Goal: Information Seeking & Learning: Learn about a topic

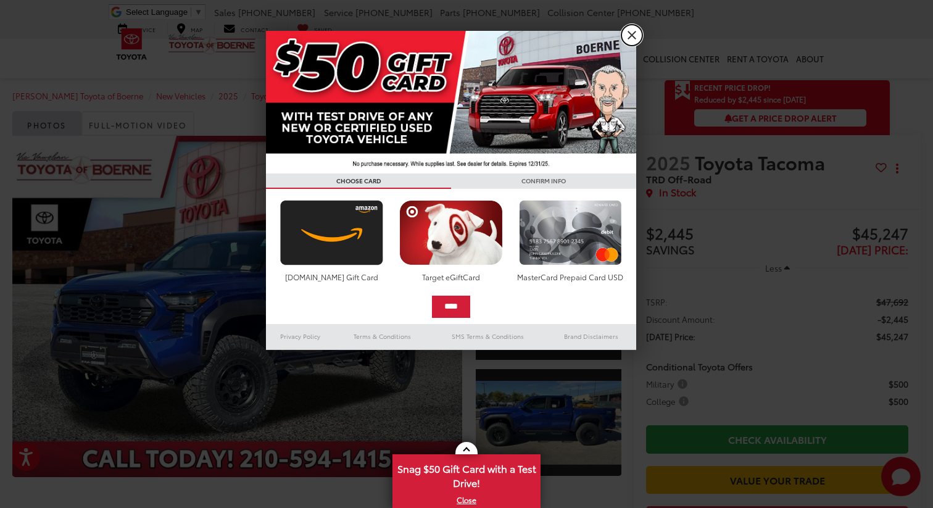
click at [635, 36] on link "X" at bounding box center [631, 35] width 21 height 21
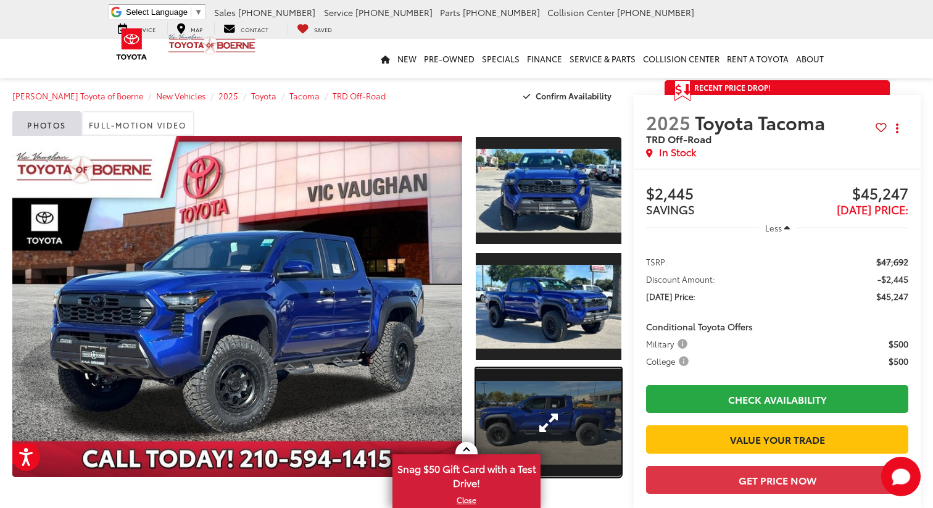
click at [541, 420] on link "Expand Photo 3" at bounding box center [549, 422] width 146 height 109
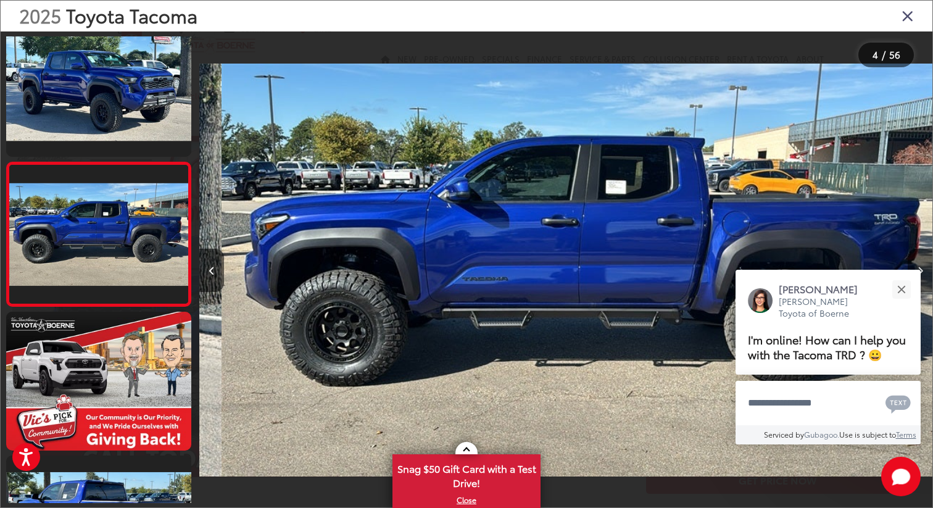
scroll to position [0, 2198]
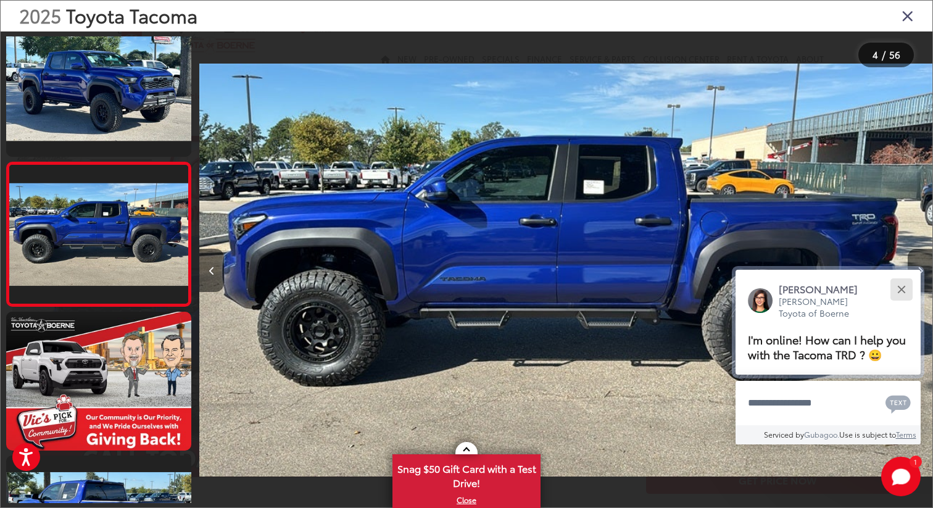
click at [899, 287] on div "Close" at bounding box center [901, 289] width 8 height 8
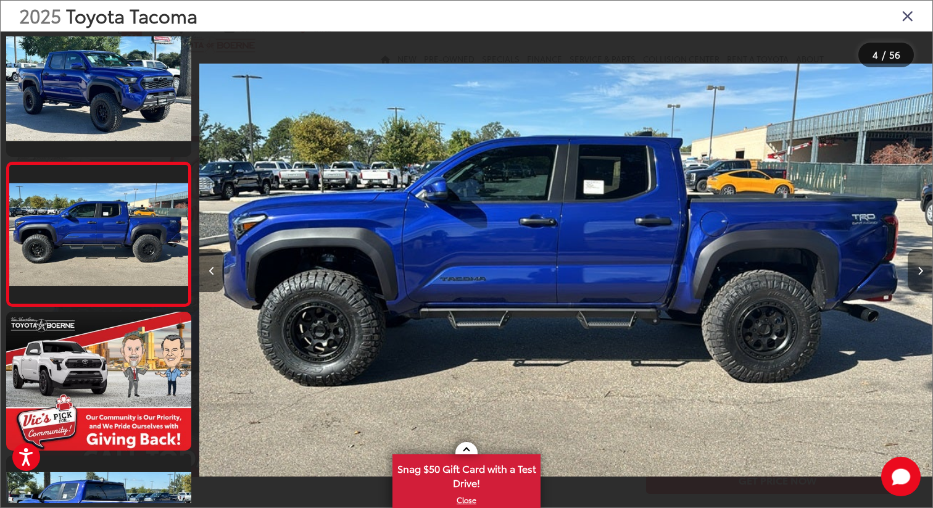
click at [925, 267] on button "Next image" at bounding box center [919, 270] width 25 height 43
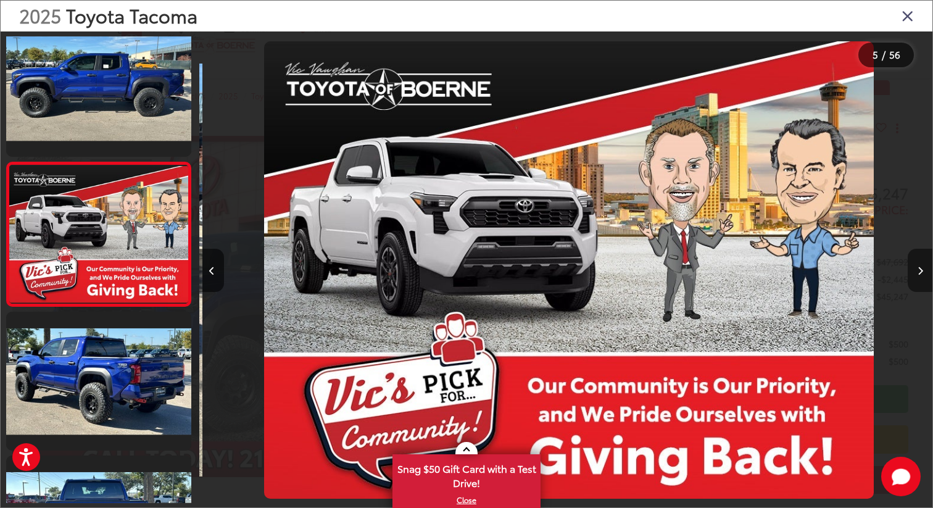
scroll to position [0, 2952]
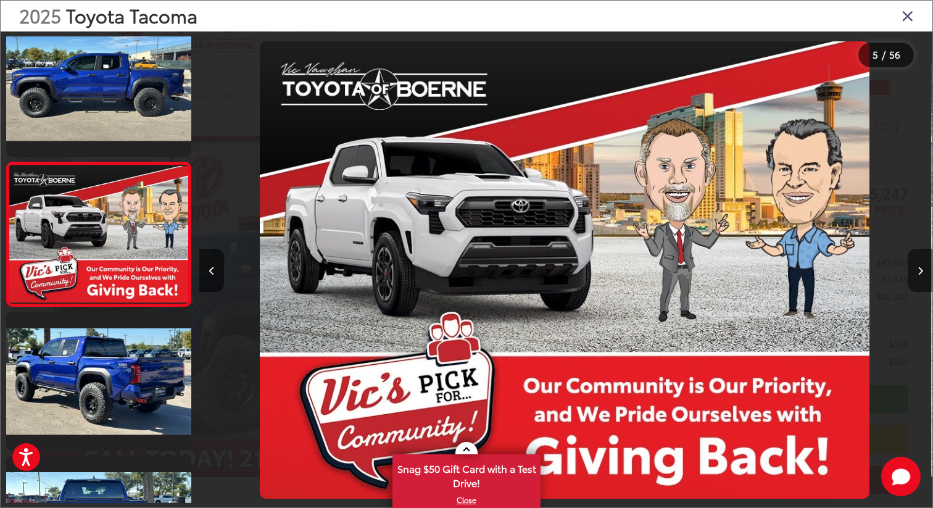
click at [925, 267] on button "Next image" at bounding box center [919, 270] width 25 height 43
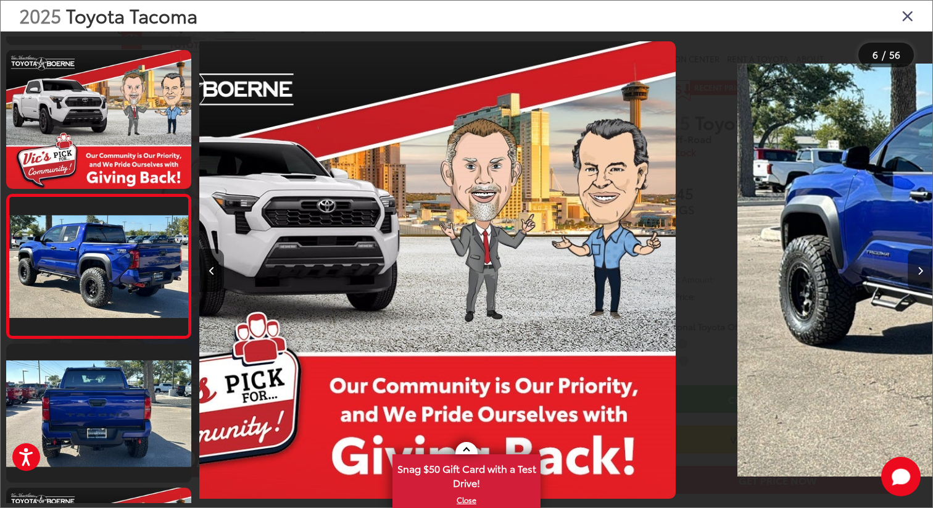
scroll to position [594, 0]
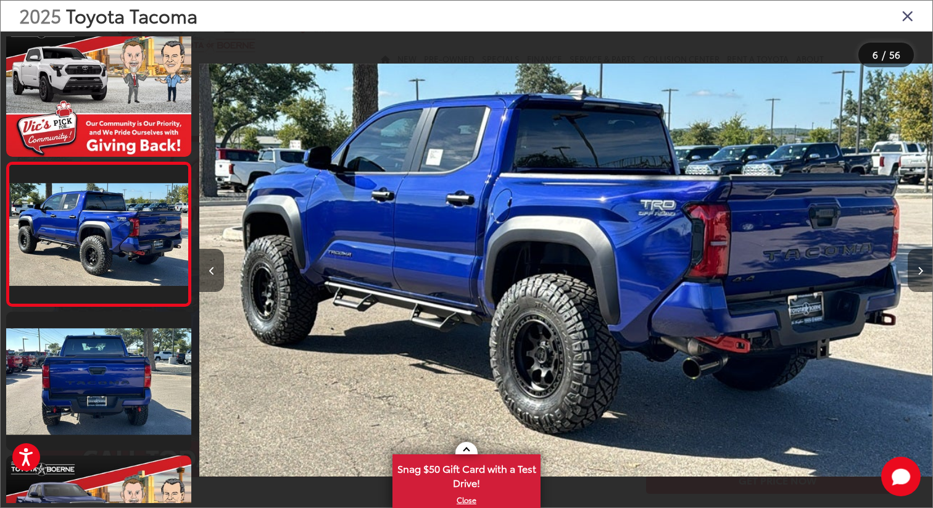
click at [925, 267] on button "Next image" at bounding box center [919, 270] width 25 height 43
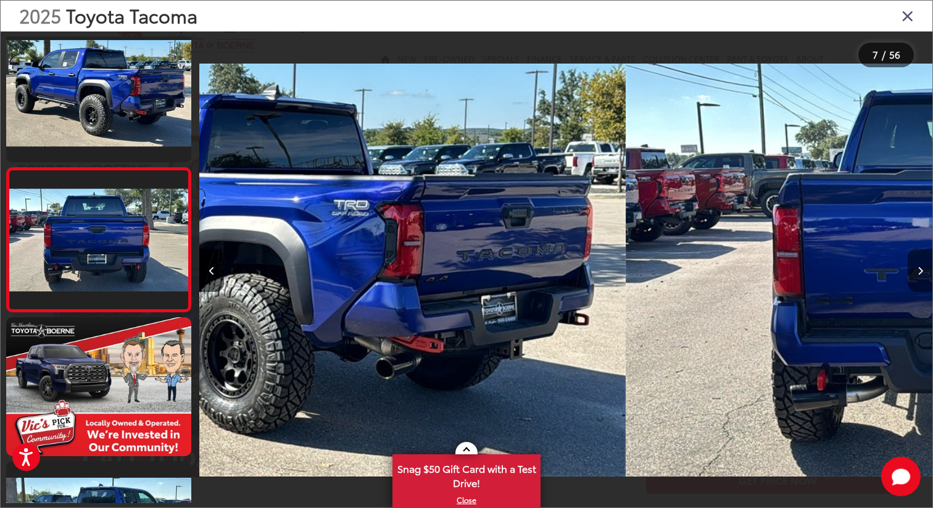
scroll to position [738, 0]
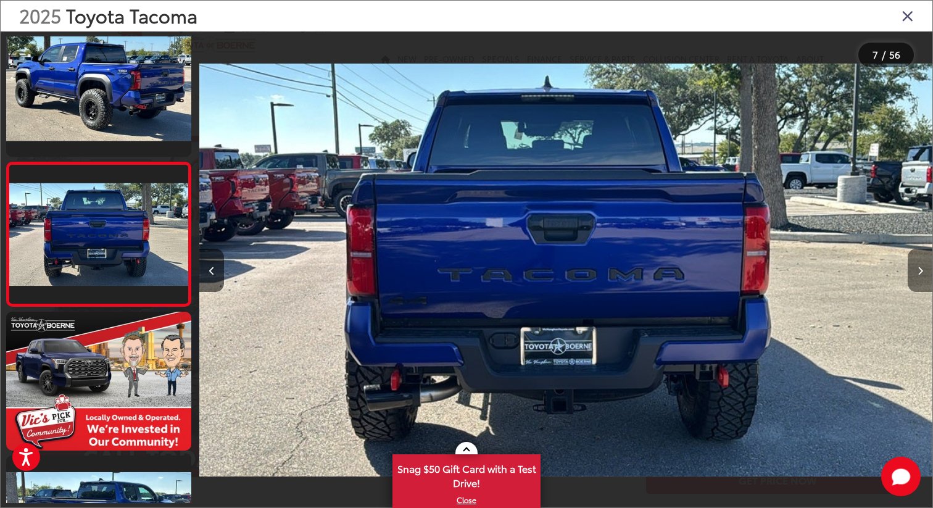
click at [925, 267] on button "Next image" at bounding box center [919, 270] width 25 height 43
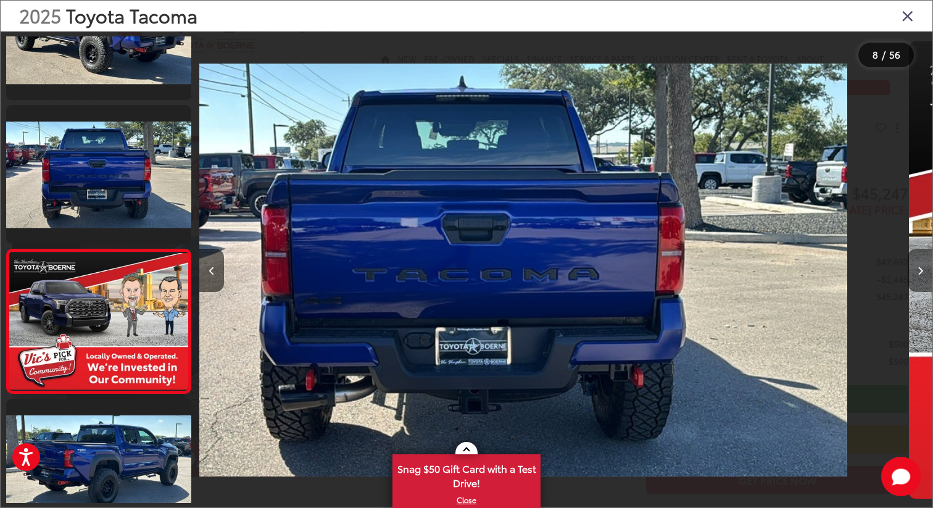
scroll to position [0, 0]
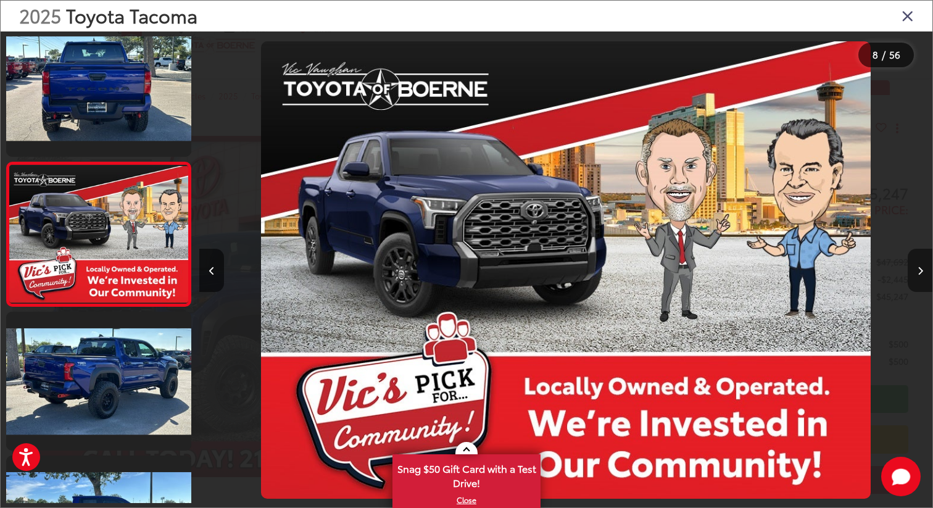
click at [925, 267] on button "Next image" at bounding box center [919, 270] width 25 height 43
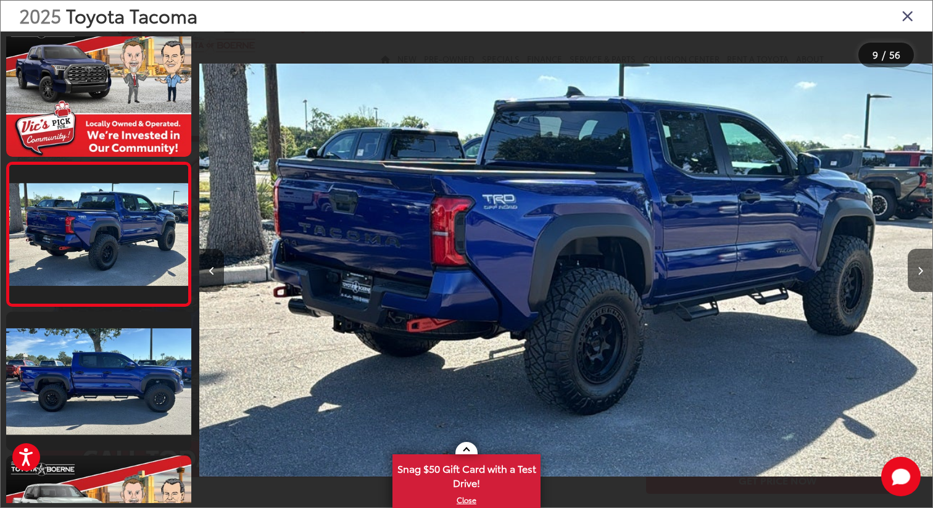
click at [906, 25] on div "2025 Toyota Tacoma" at bounding box center [466, 16] width 931 height 31
click at [907, 14] on icon "Close gallery" at bounding box center [907, 15] width 12 height 16
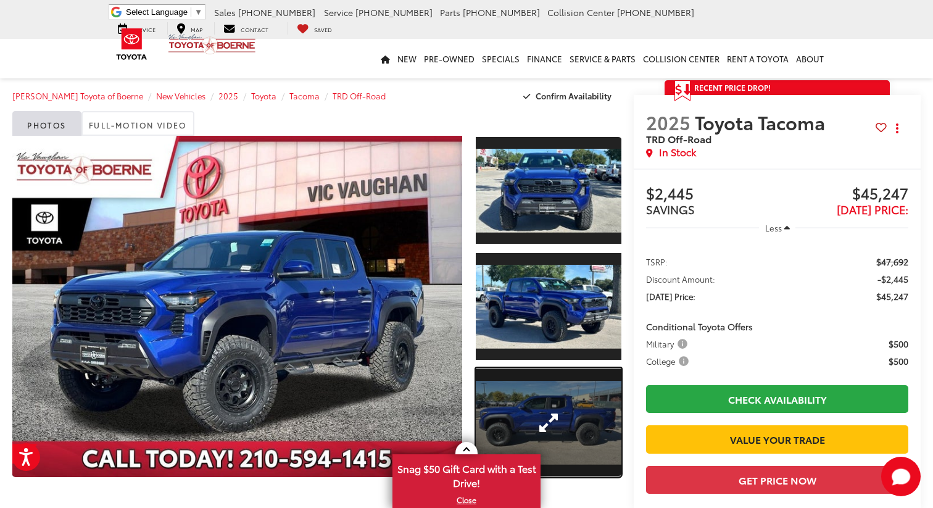
click at [559, 425] on link "Expand Photo 3" at bounding box center [549, 422] width 146 height 109
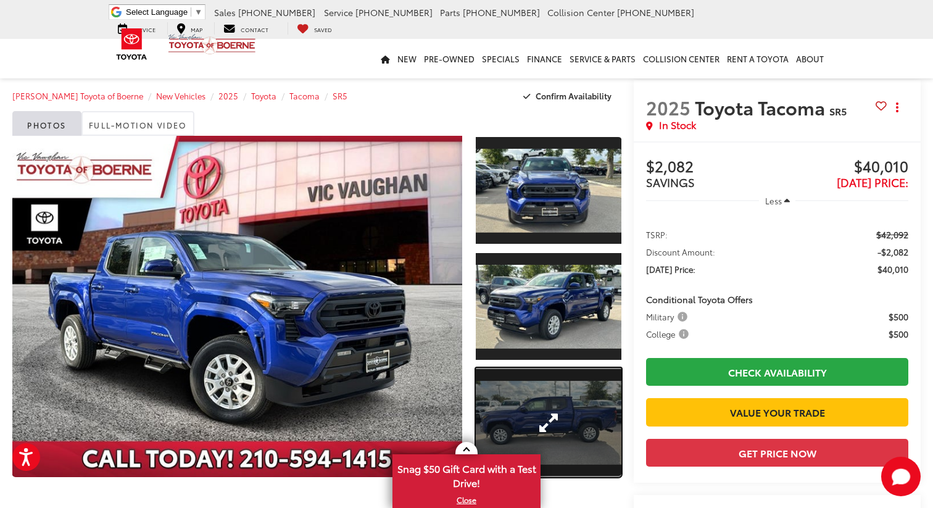
click at [566, 384] on link "Expand Photo 3" at bounding box center [549, 422] width 146 height 109
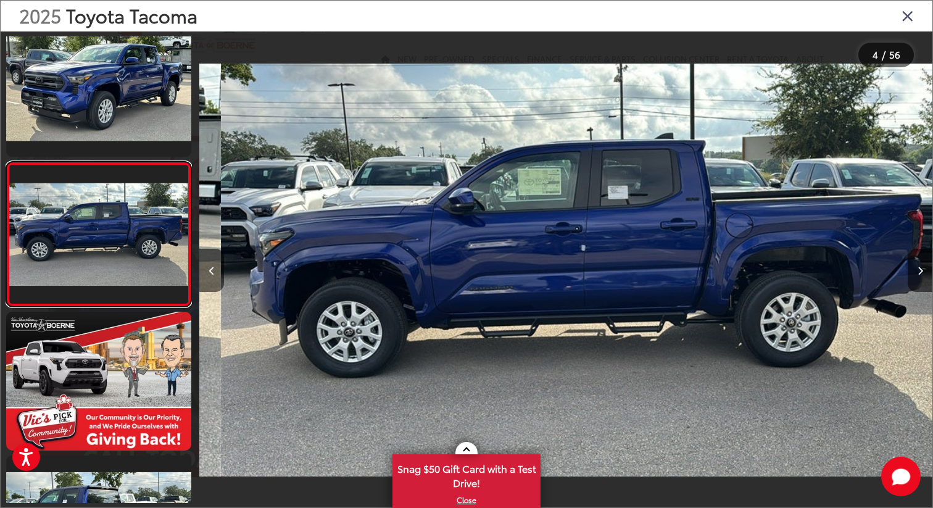
scroll to position [0, 2198]
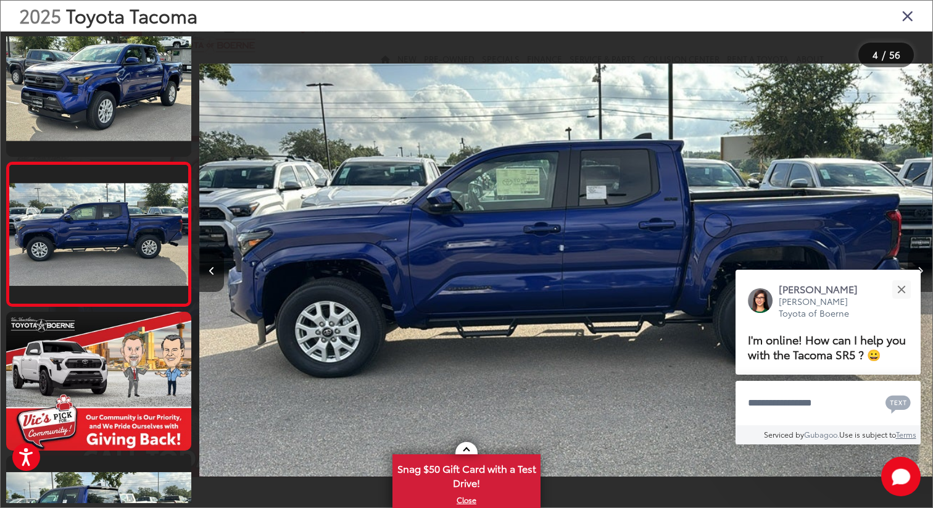
click at [922, 279] on button "Next image" at bounding box center [919, 270] width 25 height 43
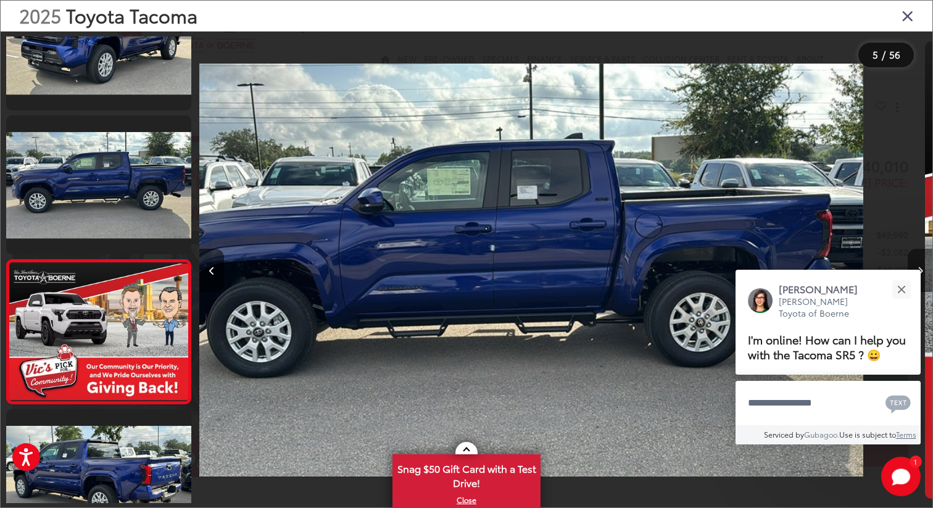
scroll to position [445, 0]
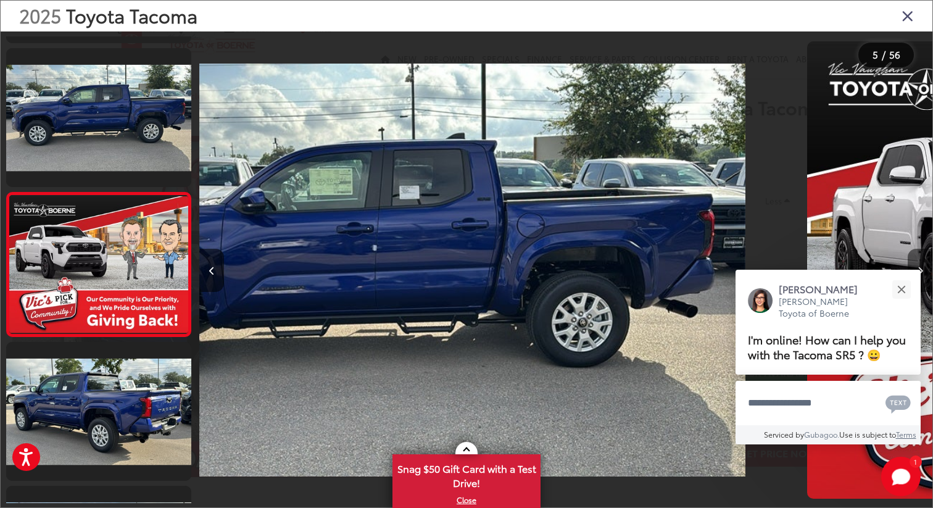
click at [922, 279] on button "Next image" at bounding box center [919, 270] width 25 height 43
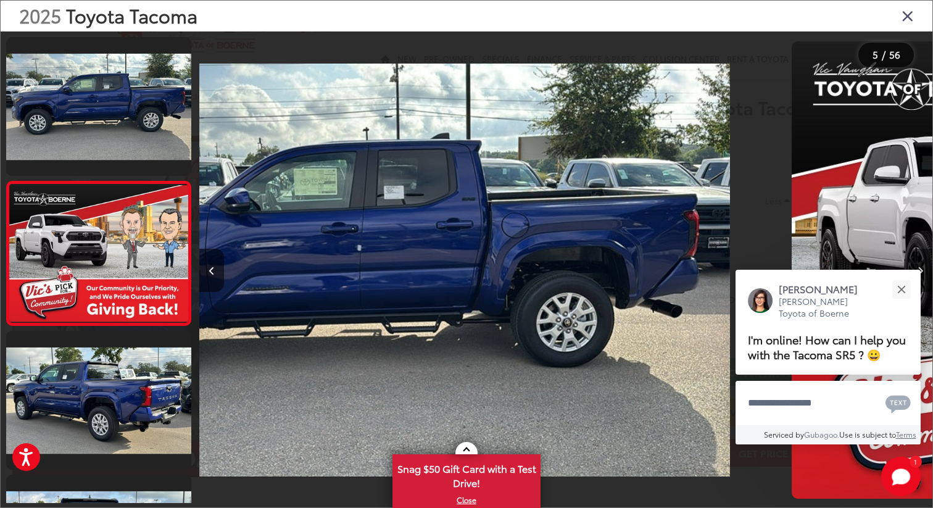
click at [922, 279] on button "Next image" at bounding box center [919, 270] width 25 height 43
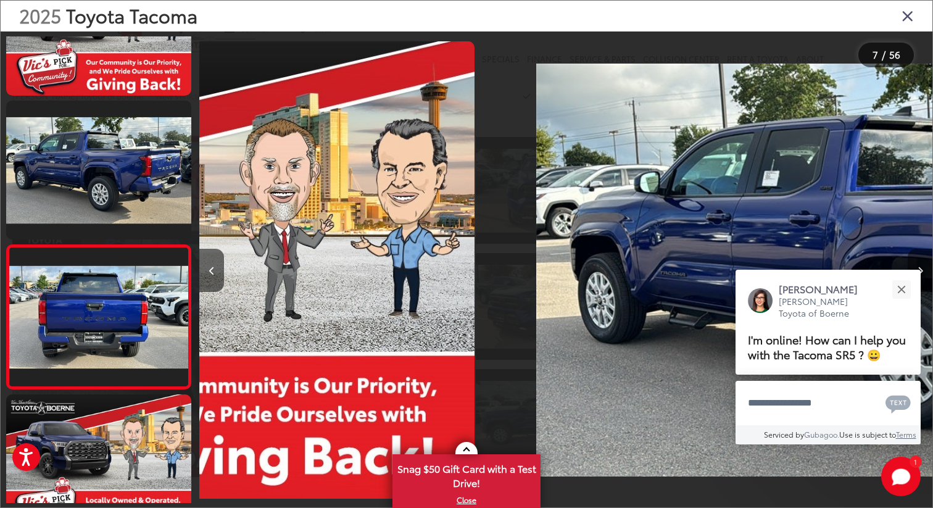
scroll to position [0, 0]
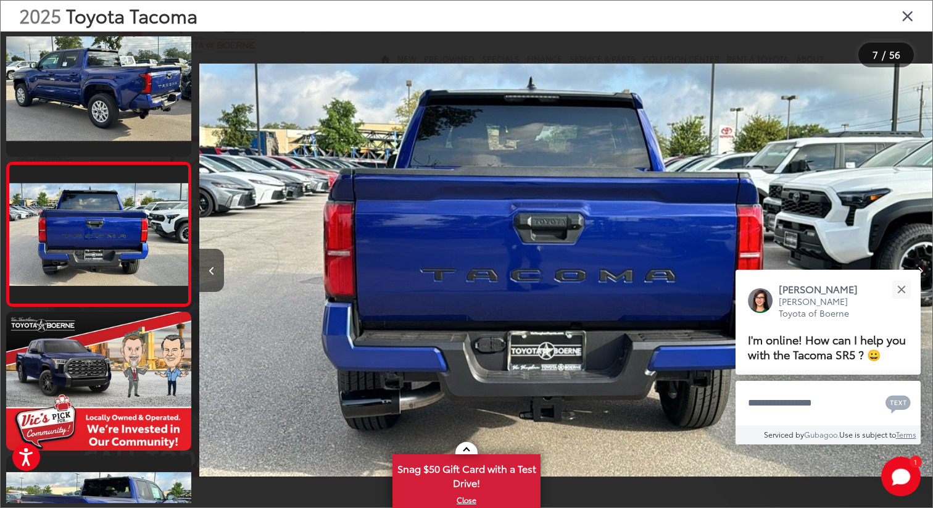
click at [922, 279] on button "Next image" at bounding box center [919, 270] width 25 height 43
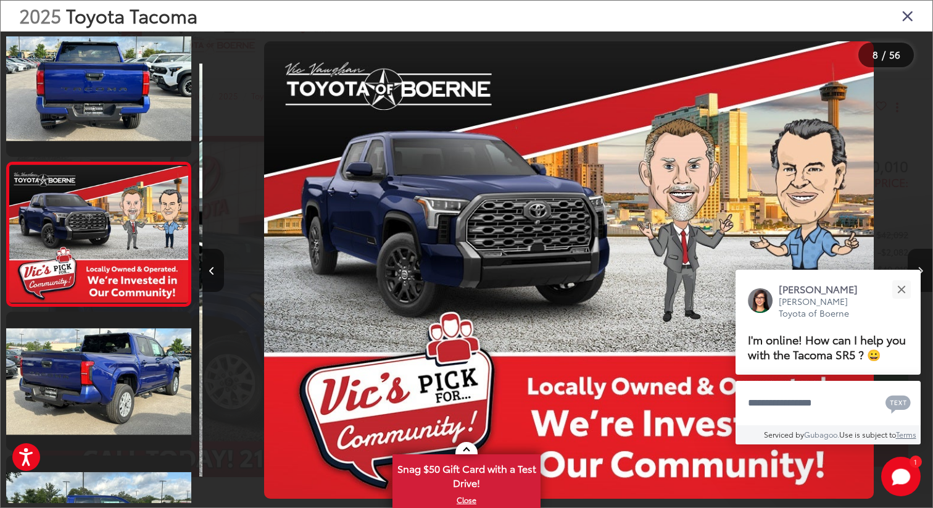
scroll to position [0, 5130]
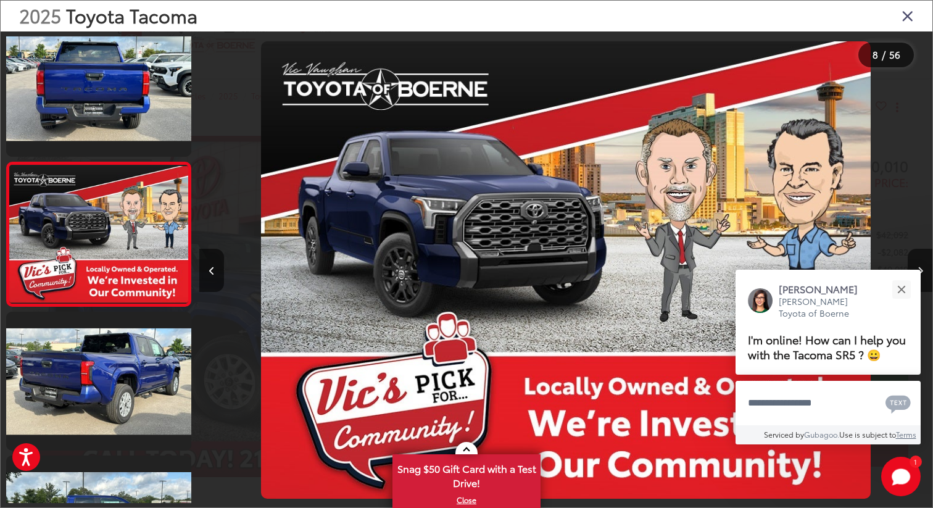
click at [912, 20] on icon "Close gallery" at bounding box center [907, 15] width 12 height 16
